Goal: Information Seeking & Learning: Learn about a topic

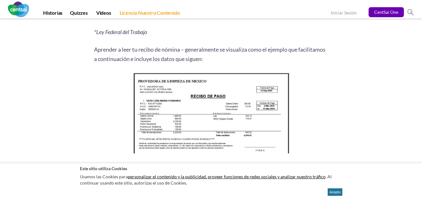
scroll to position [806, 0]
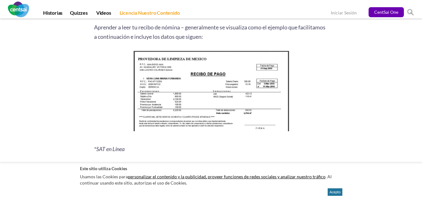
click at [421, 98] on html "Historias Quizzes Videos Licencia Nuestro Contenido GO CentSai One Iniciar Sesi…" at bounding box center [211, 133] width 422 height 1879
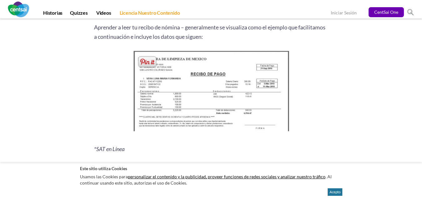
click at [251, 86] on img at bounding box center [211, 92] width 160 height 87
click at [204, 83] on img at bounding box center [211, 92] width 160 height 87
drag, startPoint x: 204, startPoint y: 83, endPoint x: 229, endPoint y: 84, distance: 25.3
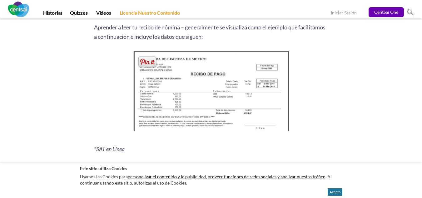
click at [229, 84] on img at bounding box center [211, 92] width 160 height 87
click at [230, 127] on img at bounding box center [211, 92] width 160 height 87
